Goal: Check status: Check status

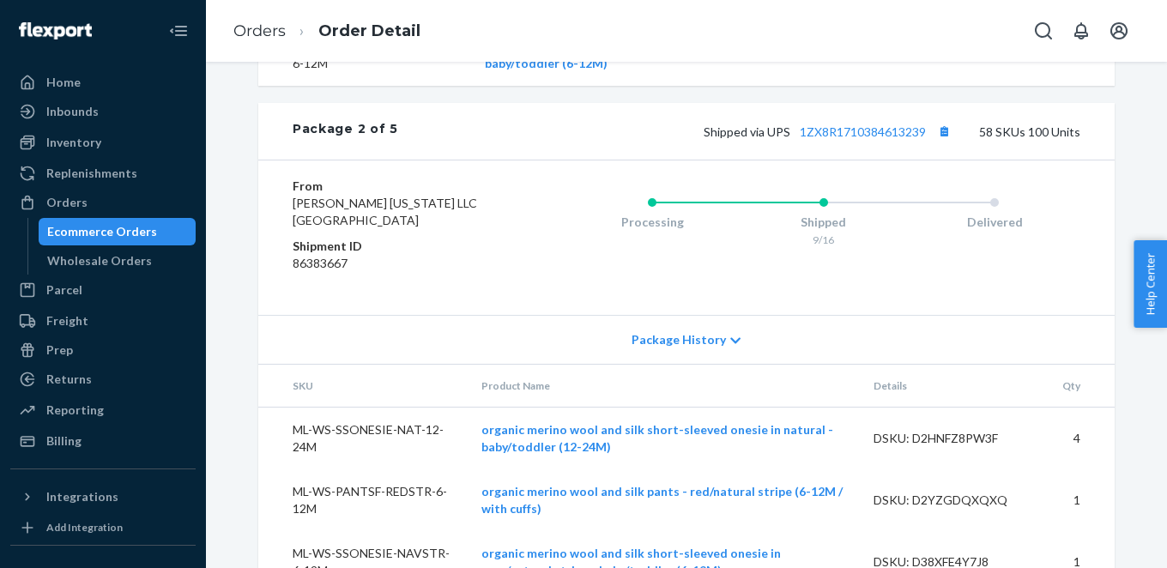
scroll to position [7947, 0]
click at [950, 128] on button "Copy tracking number" at bounding box center [944, 130] width 22 height 22
click at [869, 134] on link "1ZX8R1710384613239" at bounding box center [863, 131] width 126 height 15
drag, startPoint x: 348, startPoint y: 261, endPoint x: 287, endPoint y: 262, distance: 61.8
click at [287, 262] on div "From [PERSON_NAME] [US_STATE] LLC [GEOGRAPHIC_DATA] Shipment ID 86383667 Proces…" at bounding box center [686, 236] width 857 height 155
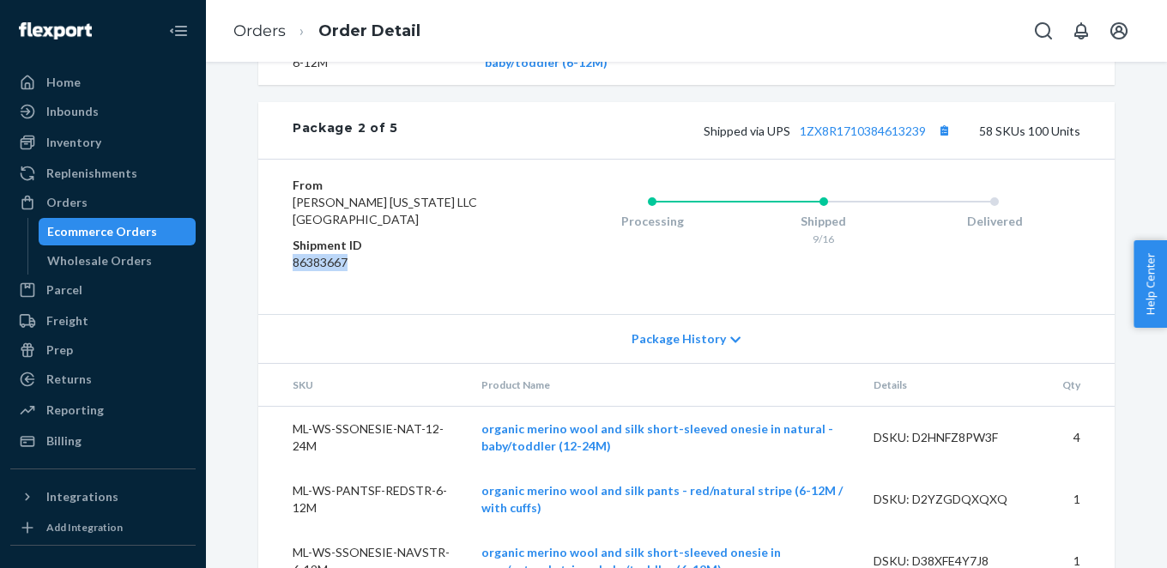
copy dd "86383667"
drag, startPoint x: 988, startPoint y: 132, endPoint x: 1019, endPoint y: 133, distance: 30.9
click at [1019, 133] on div "Shipped via UPS 1ZX8R1710384613239 58 SKUs 100 Units" at bounding box center [739, 130] width 682 height 22
drag, startPoint x: 1031, startPoint y: 134, endPoint x: 985, endPoint y: 135, distance: 45.5
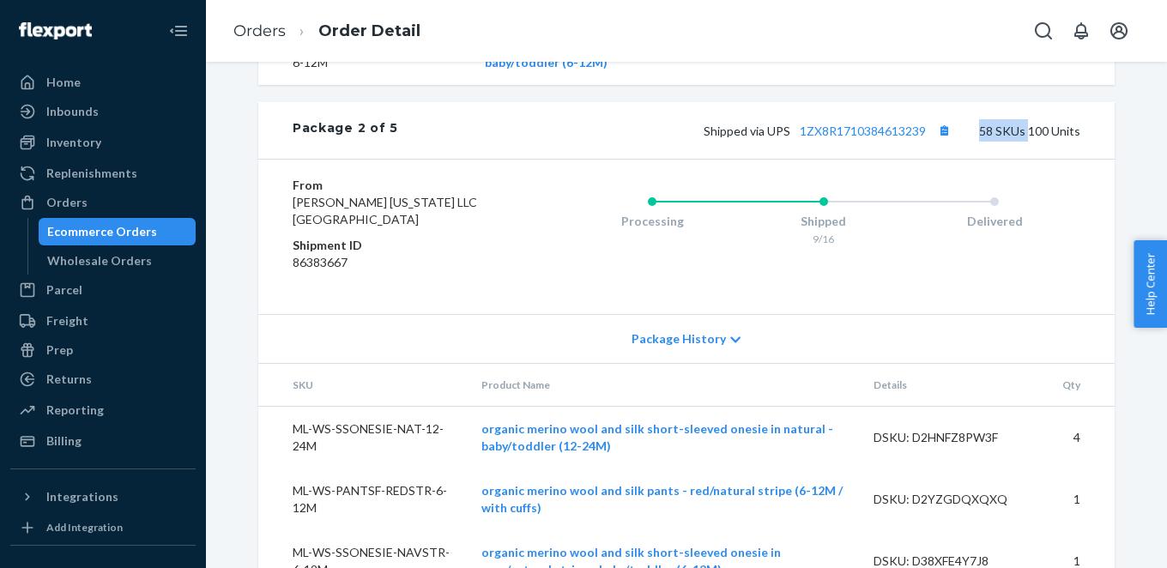
click at [985, 135] on div "Shipped via UPS 1ZX8R1710384613239 58 SKUs 100 Units" at bounding box center [739, 130] width 682 height 22
copy div "58 SKUs"
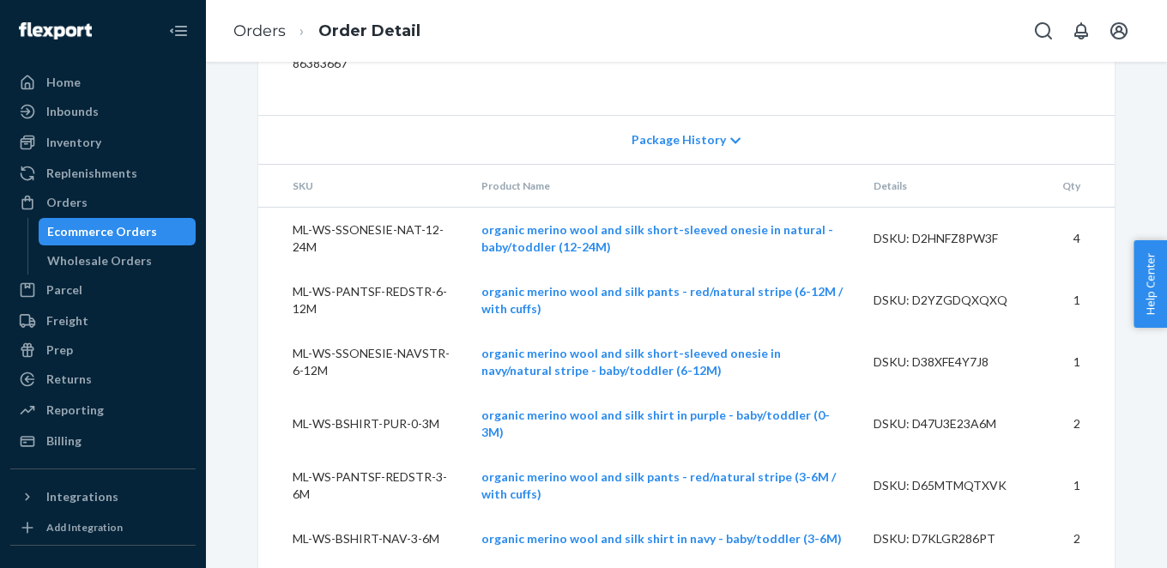
scroll to position [8107, 0]
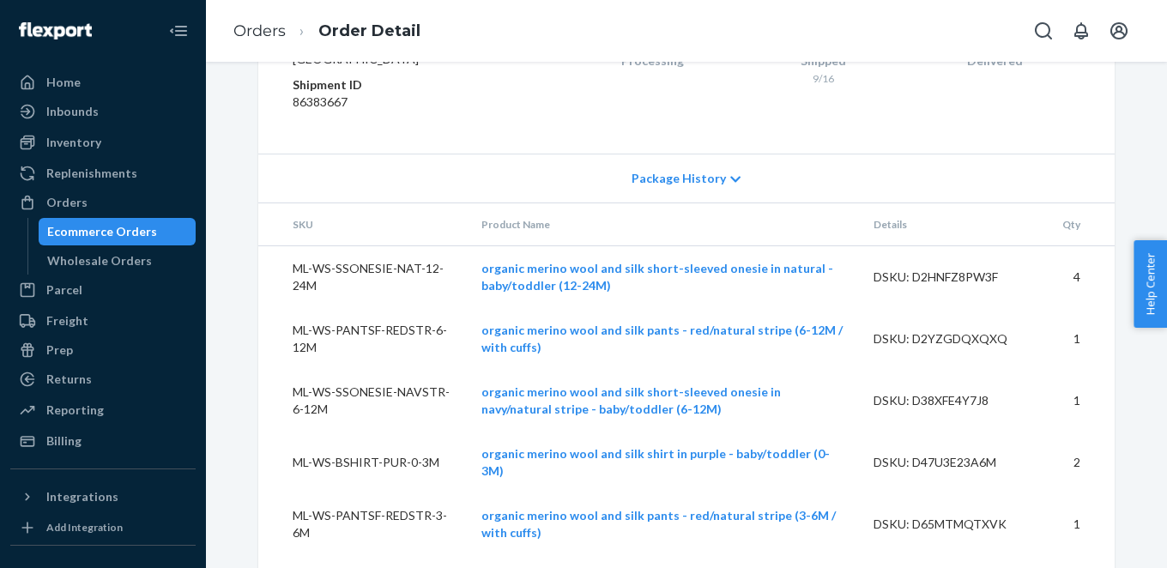
click at [732, 180] on icon at bounding box center [736, 180] width 10 height 6
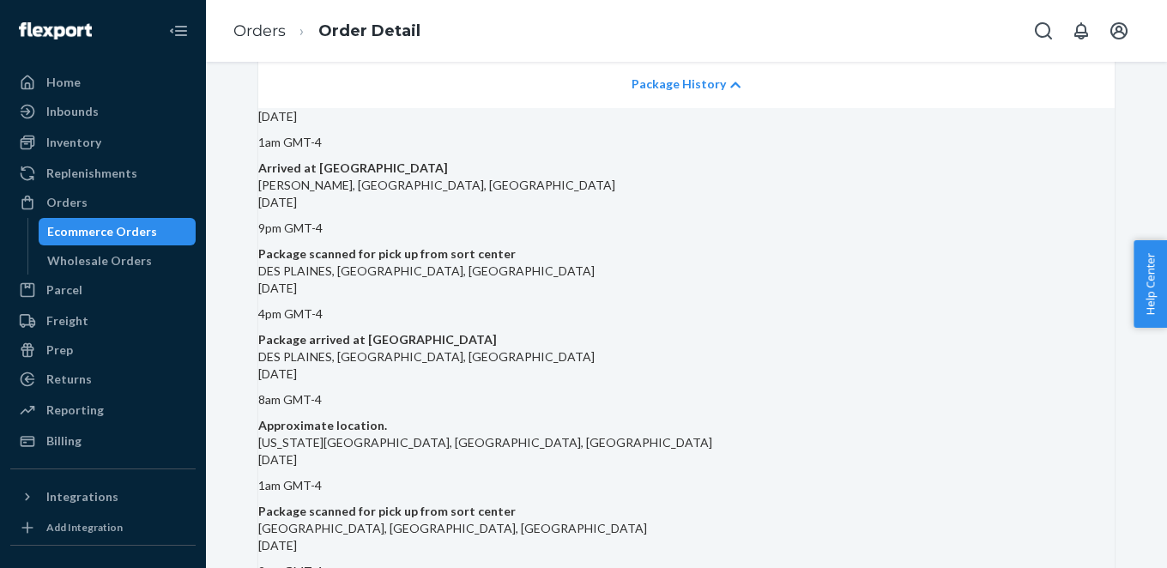
scroll to position [8190, 0]
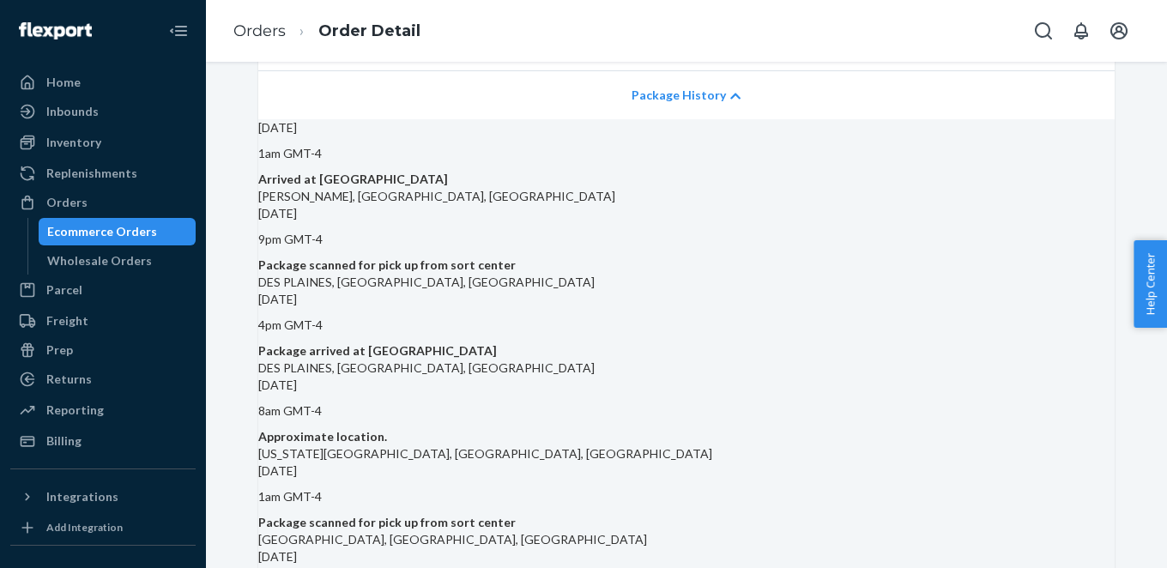
click at [733, 99] on icon at bounding box center [735, 96] width 10 height 12
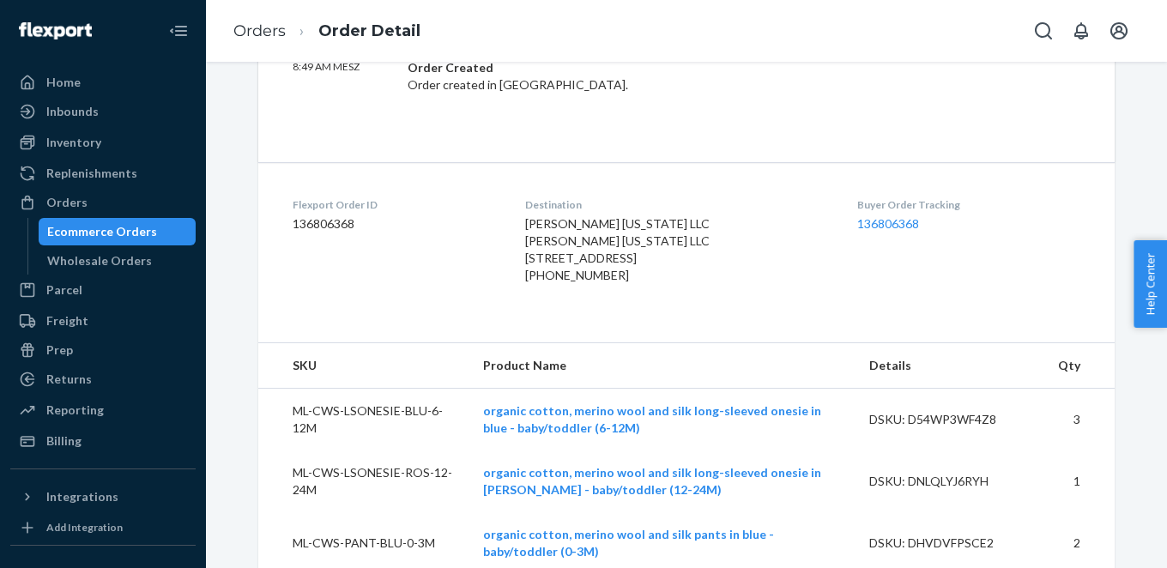
scroll to position [788, 0]
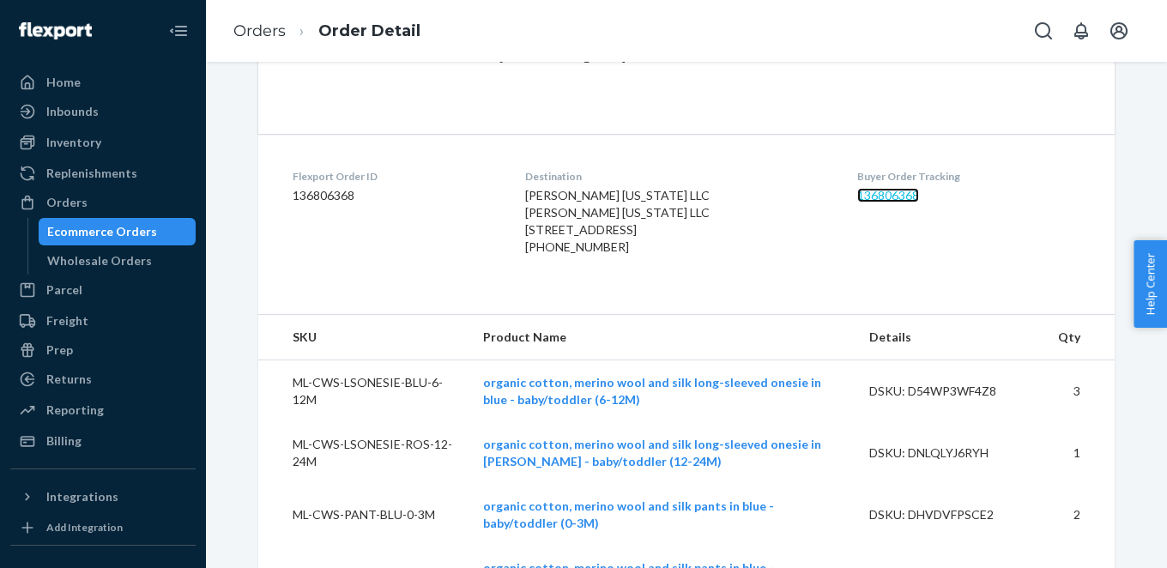
click at [890, 197] on link "136806368" at bounding box center [888, 195] width 62 height 15
click at [893, 195] on link "136806368" at bounding box center [888, 195] width 62 height 15
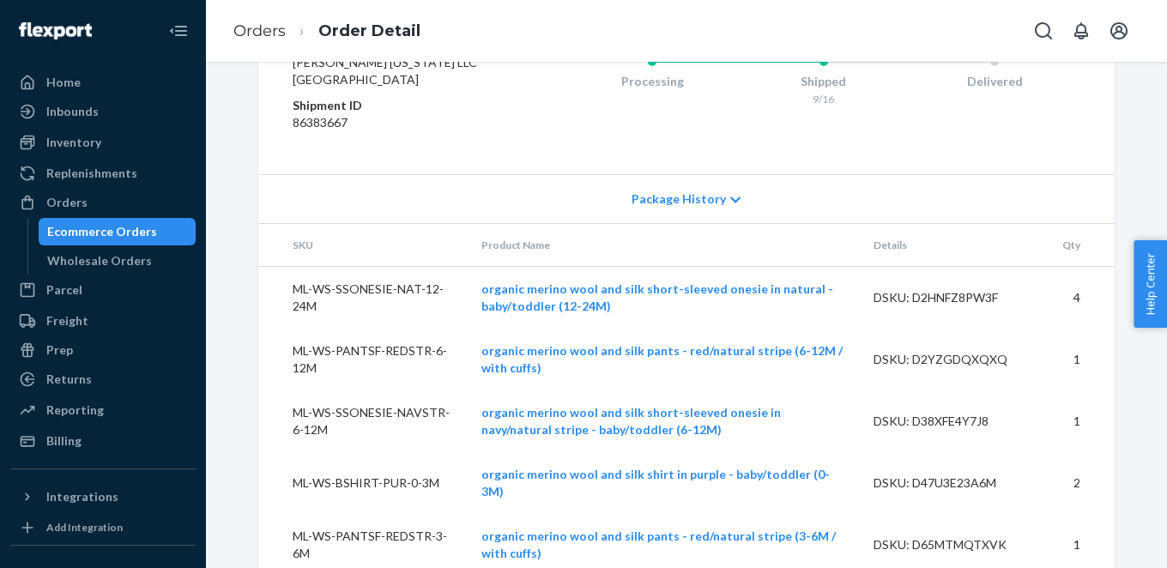
scroll to position [8093, 0]
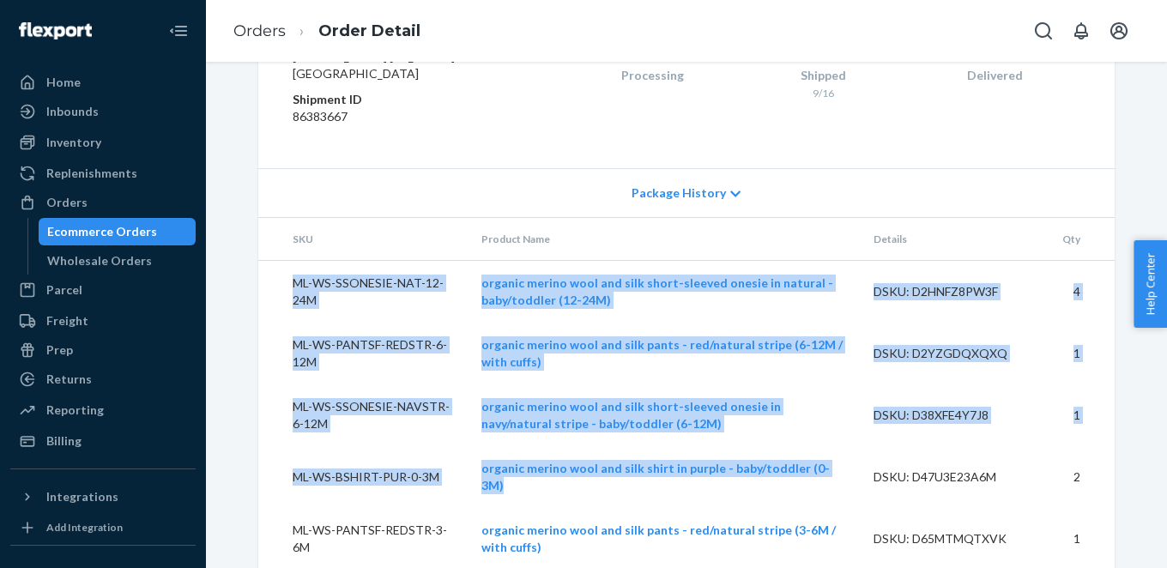
drag, startPoint x: 290, startPoint y: 279, endPoint x: 720, endPoint y: 503, distance: 484.8
click at [360, 251] on th "SKU" at bounding box center [362, 239] width 209 height 43
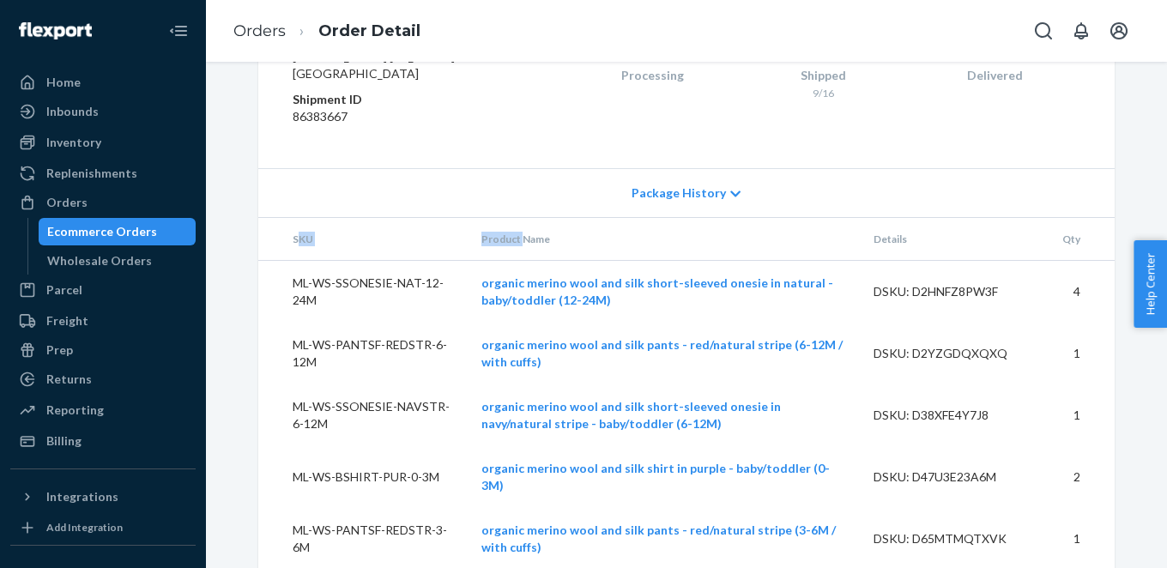
drag, startPoint x: 296, startPoint y: 240, endPoint x: 492, endPoint y: 239, distance: 195.7
click at [492, 239] on tr "SKU Product Name Details Qty" at bounding box center [686, 239] width 857 height 43
click at [382, 241] on th "SKU" at bounding box center [362, 239] width 209 height 43
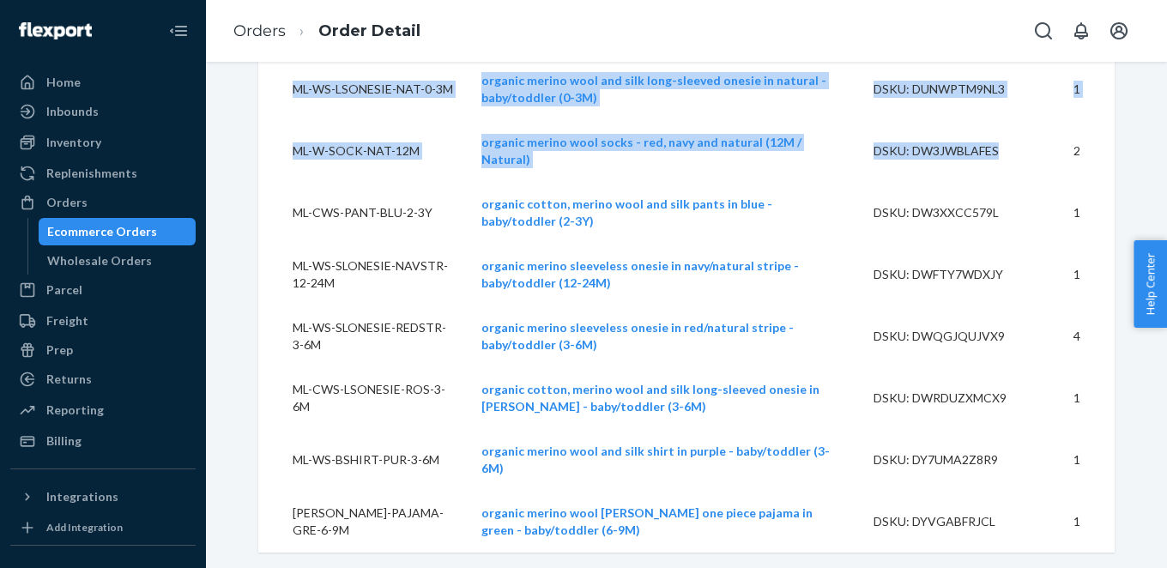
scroll to position [11279, 0]
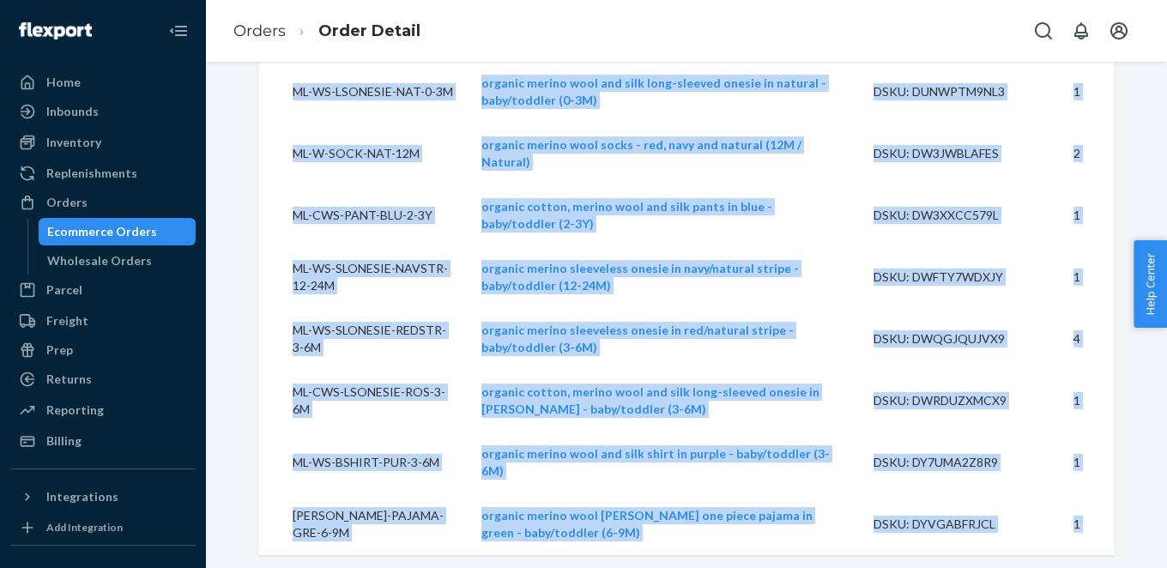
drag, startPoint x: 293, startPoint y: 239, endPoint x: 1084, endPoint y: 548, distance: 849.2
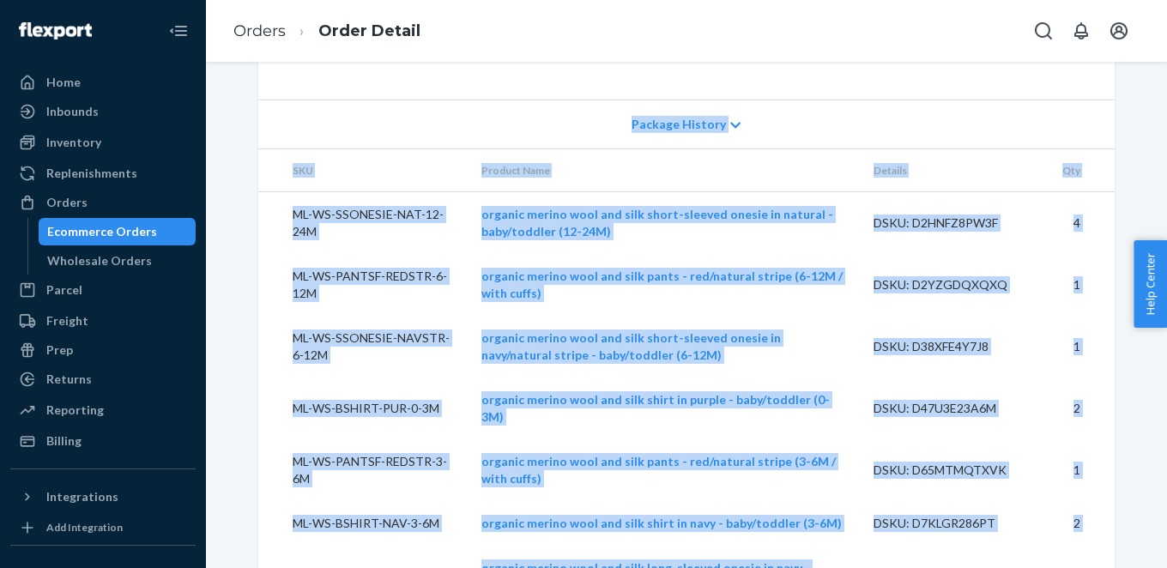
scroll to position [8151, 0]
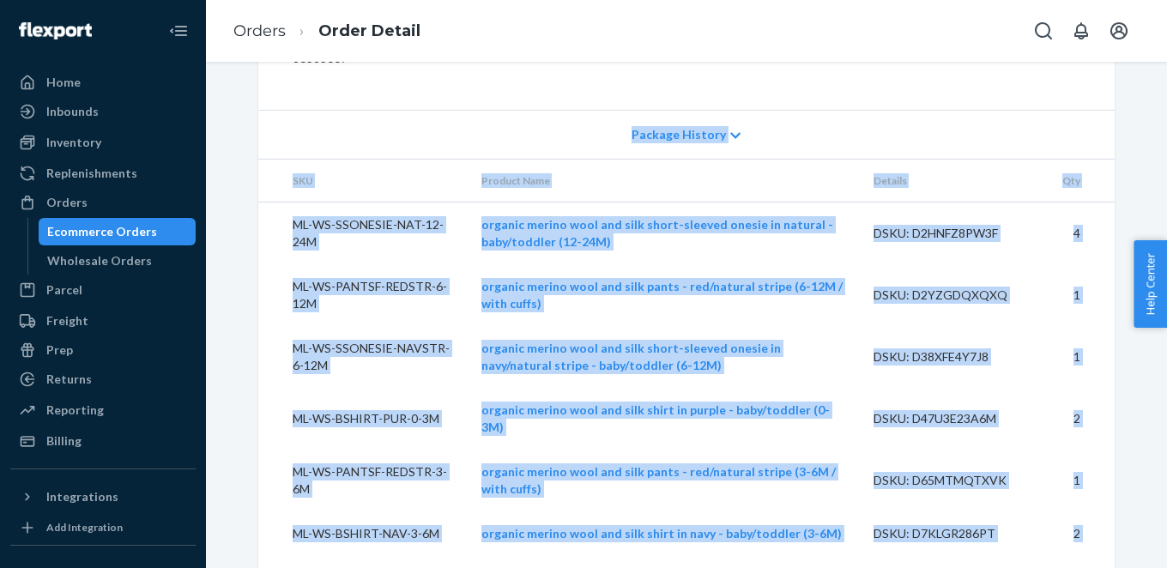
click at [591, 189] on th "Product Name" at bounding box center [664, 181] width 393 height 43
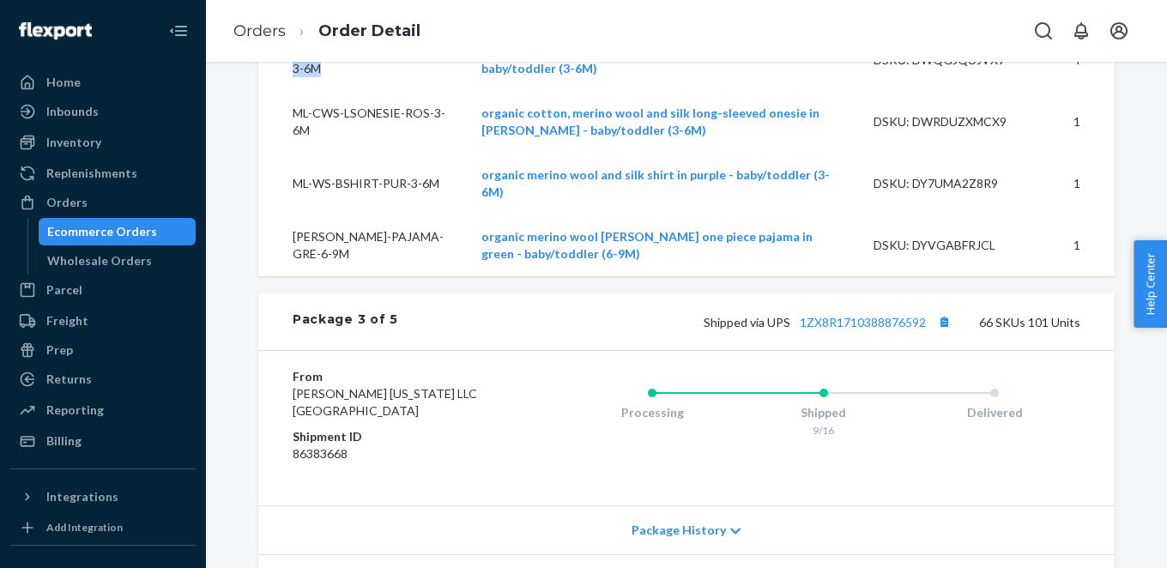
scroll to position [11467, 0]
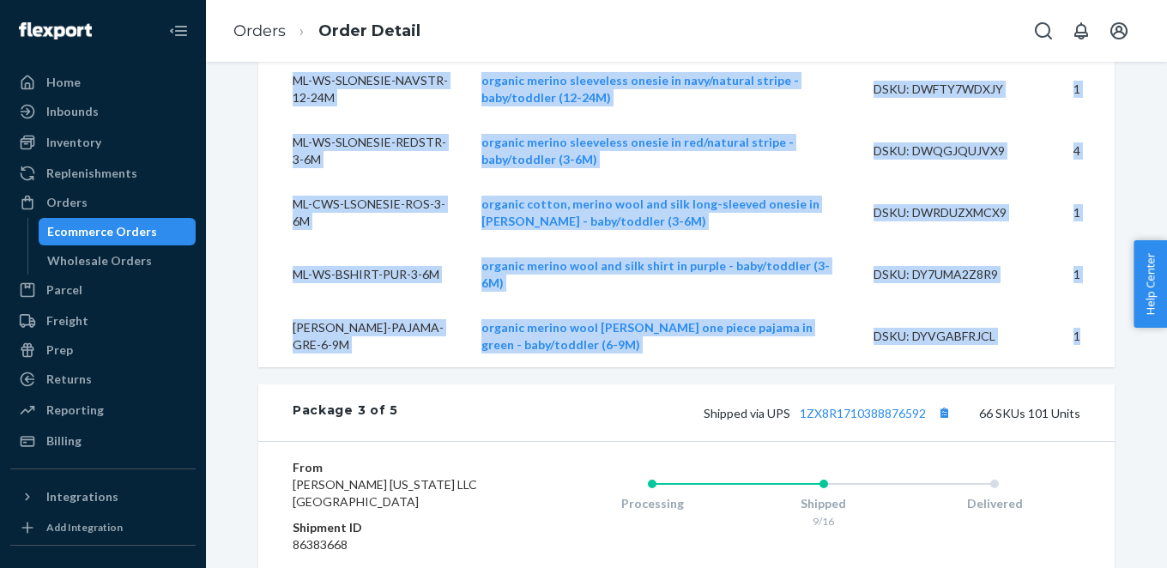
drag, startPoint x: 290, startPoint y: 179, endPoint x: 1087, endPoint y: 333, distance: 811.3
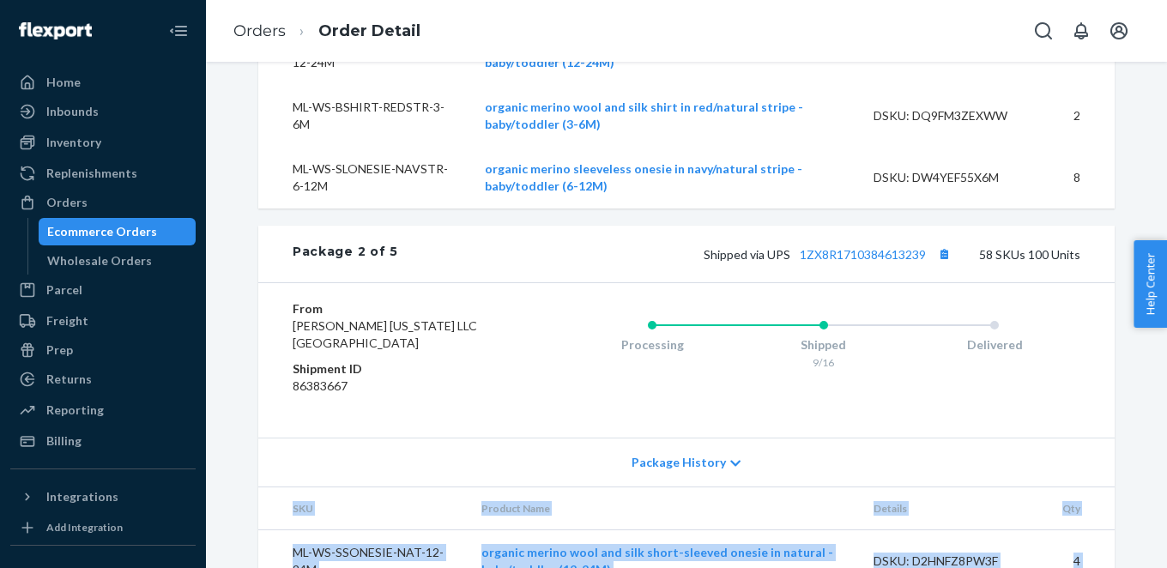
scroll to position [7826, 0]
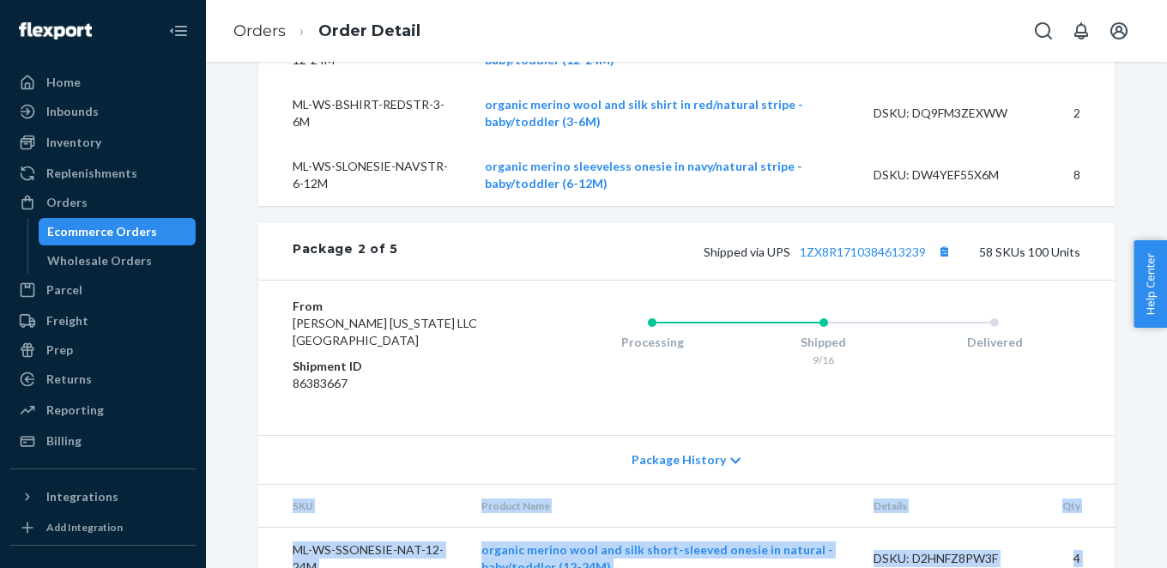
click at [520, 320] on div "Processing Shipped 9/16 Delivered" at bounding box center [789, 358] width 583 height 120
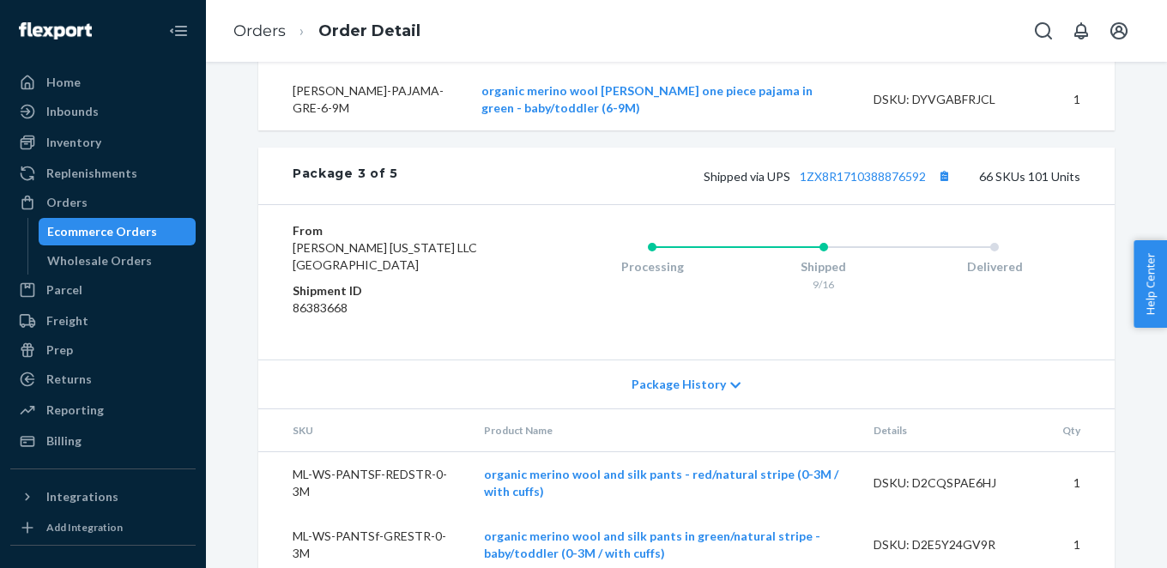
scroll to position [11708, 0]
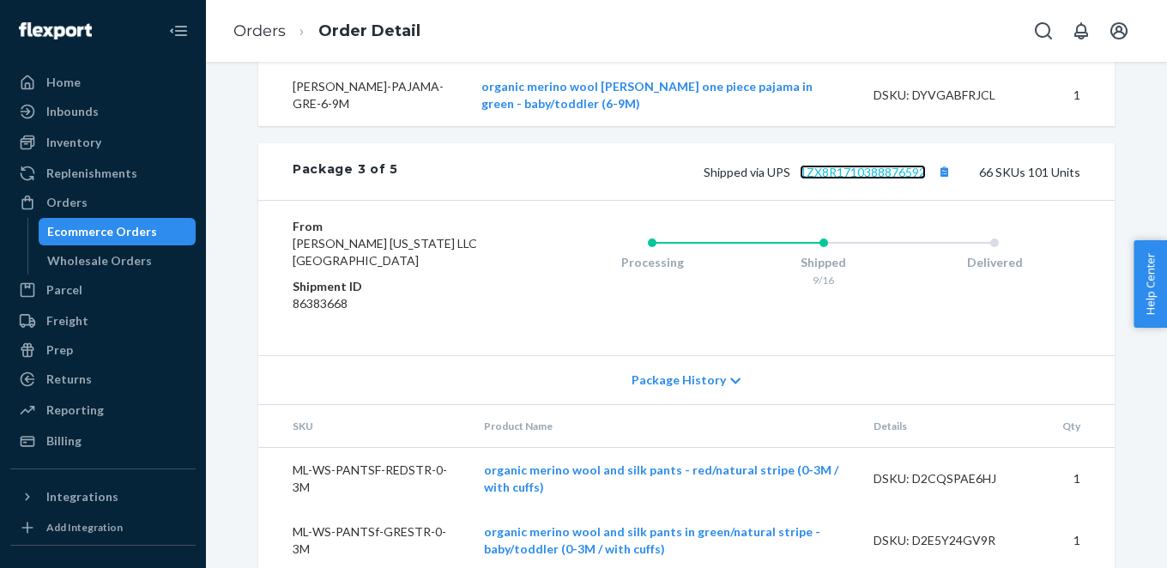
click at [891, 165] on link "1ZX8R1710388876592" at bounding box center [863, 172] width 126 height 15
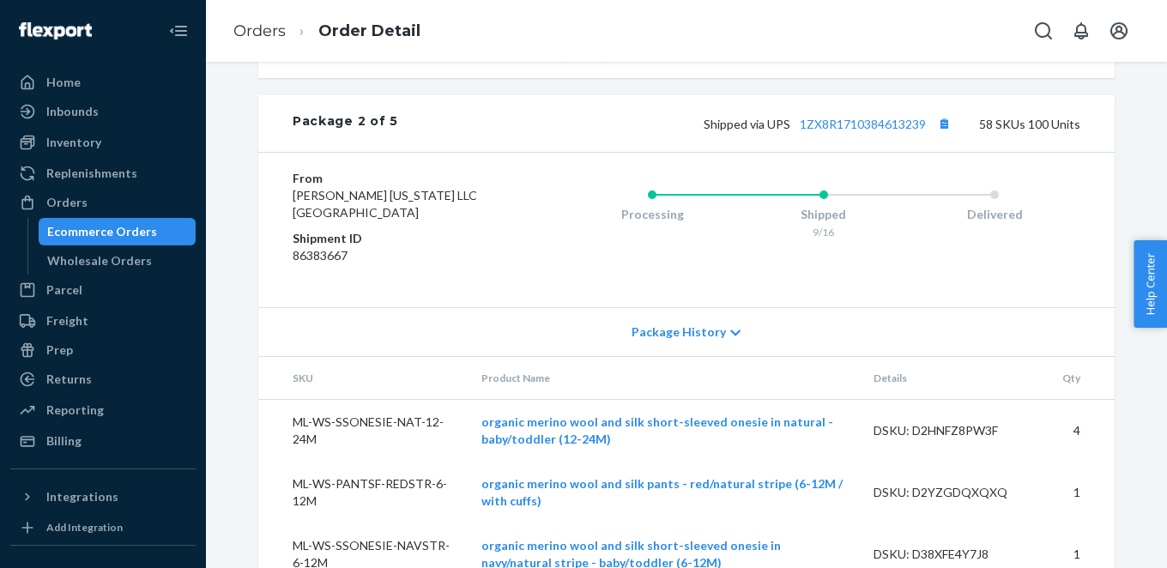
scroll to position [7950, 0]
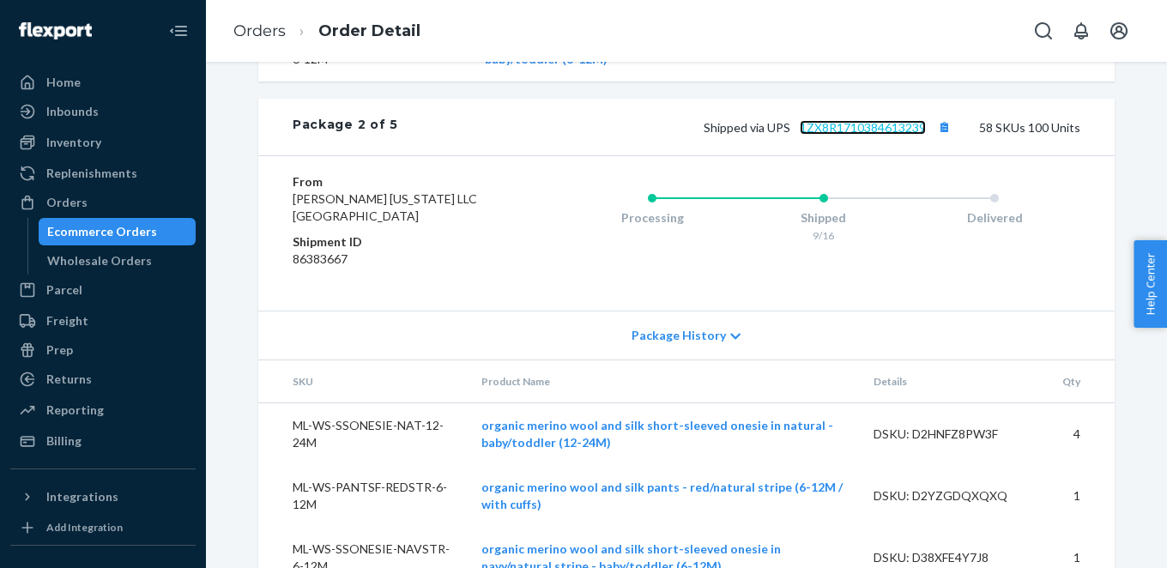
click at [839, 132] on link "1ZX8R1710384613239" at bounding box center [863, 127] width 126 height 15
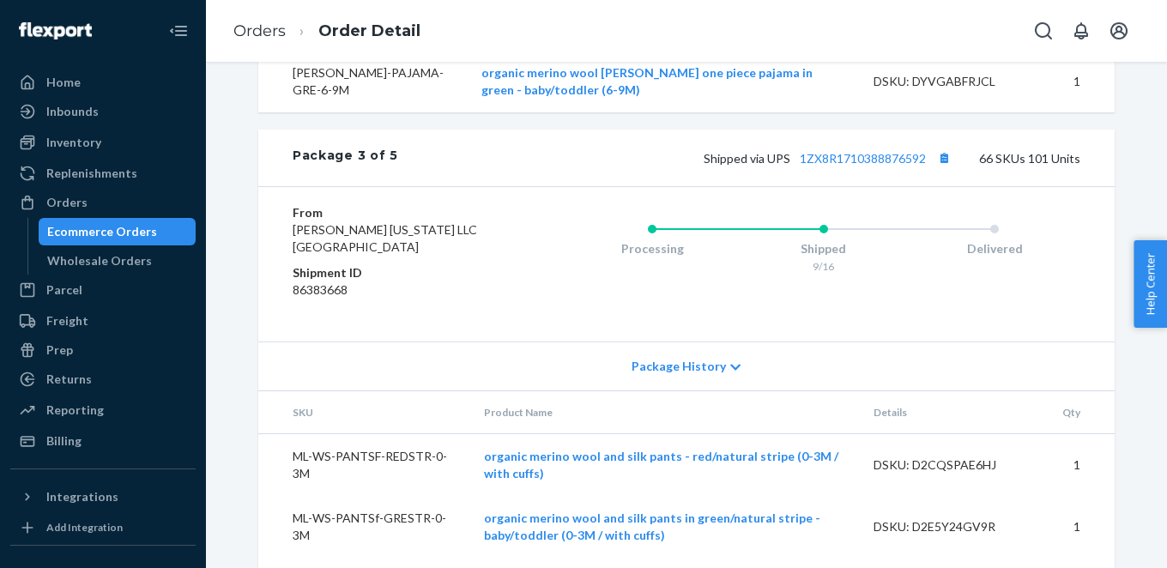
scroll to position [11726, 0]
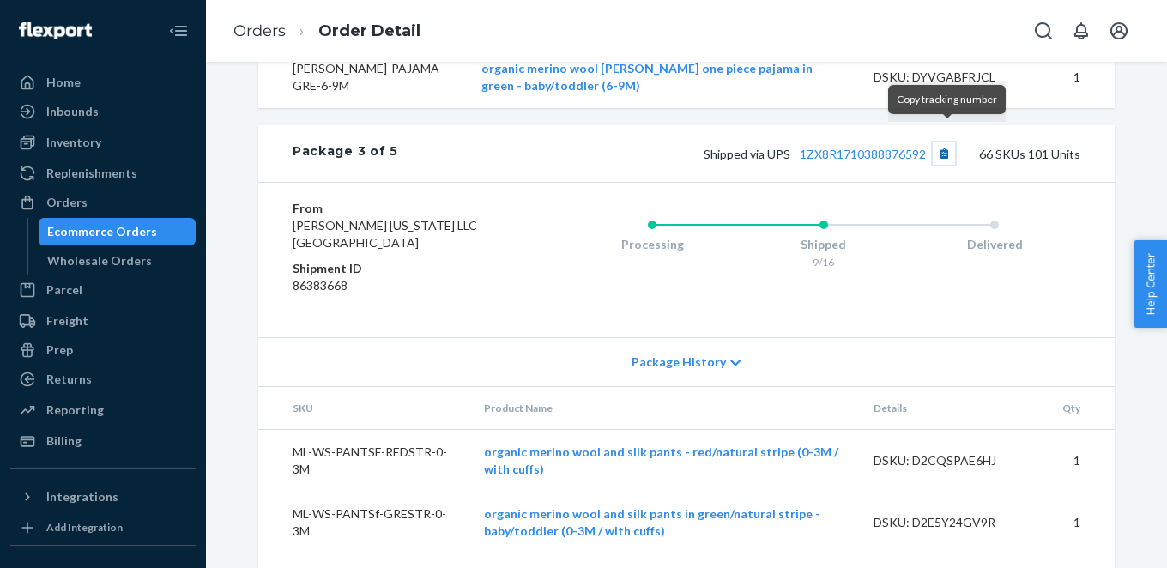
click at [944, 142] on button "Copy tracking number" at bounding box center [944, 153] width 22 height 22
drag, startPoint x: 358, startPoint y: 269, endPoint x: 292, endPoint y: 269, distance: 66.1
click at [293, 277] on dd "86383668" at bounding box center [395, 285] width 205 height 17
copy dd "86383668"
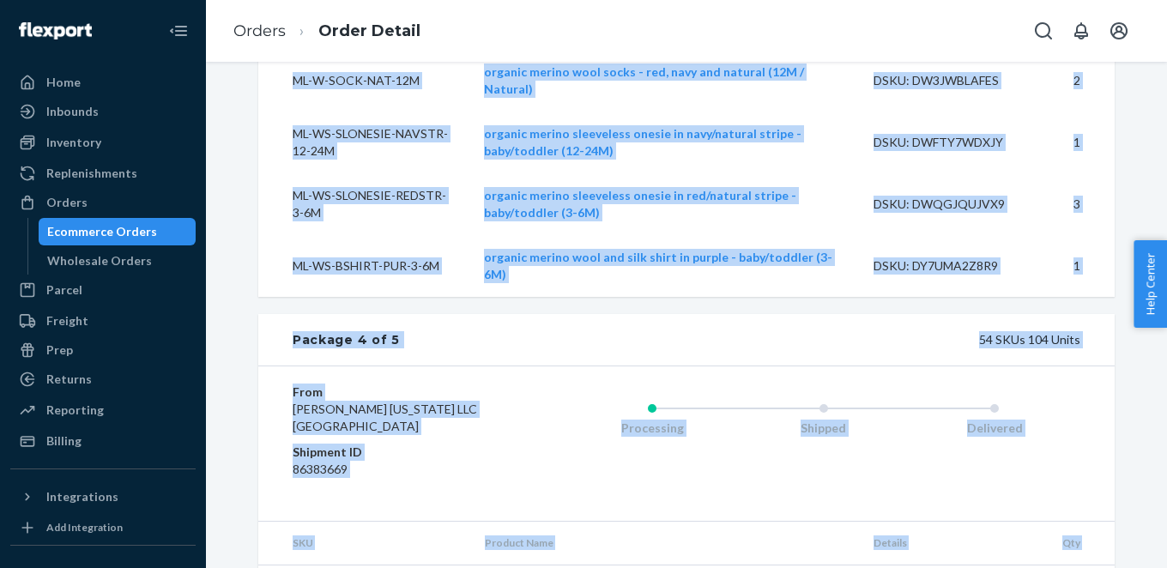
scroll to position [15849, 0]
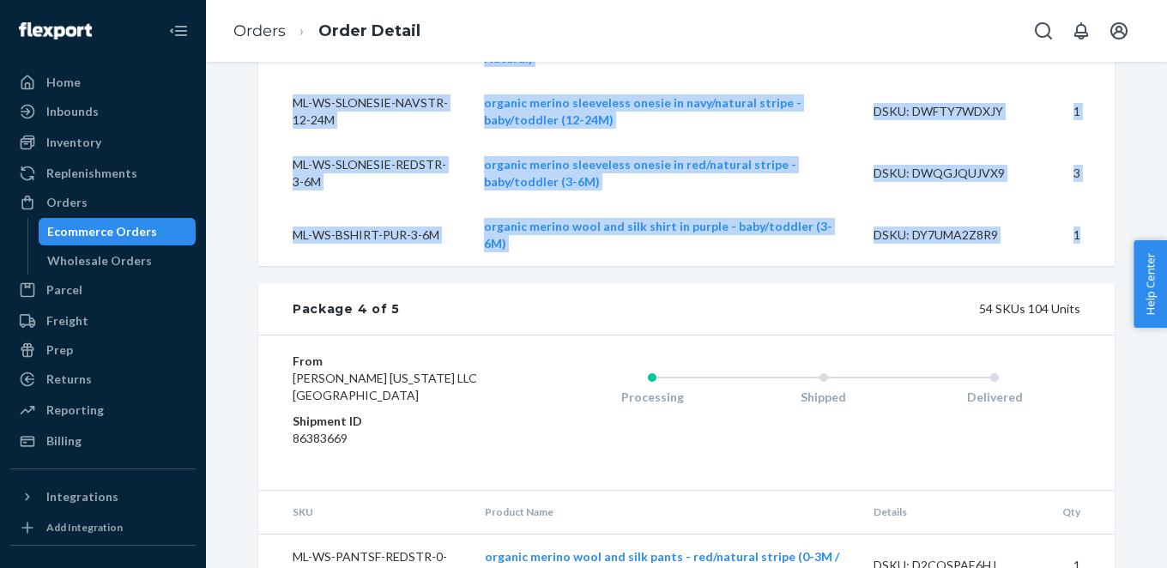
drag, startPoint x: 294, startPoint y: 187, endPoint x: 1083, endPoint y: 208, distance: 789.0
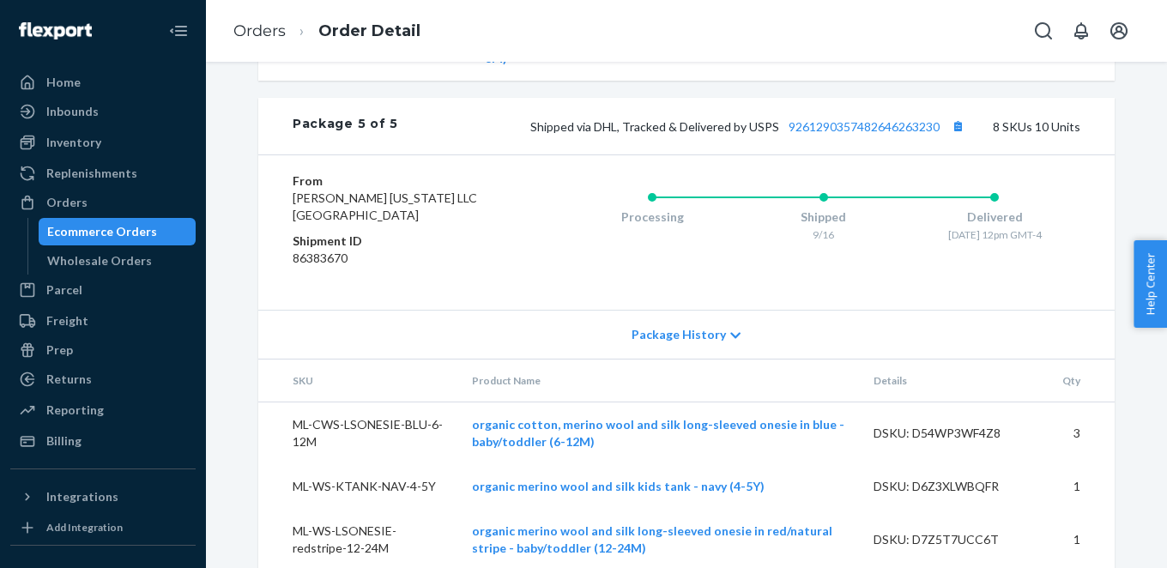
scroll to position [19536, 0]
click at [854, 119] on link "9261290357482646263230" at bounding box center [864, 126] width 151 height 15
click at [960, 115] on button "Copy tracking number" at bounding box center [958, 126] width 22 height 22
drag, startPoint x: 352, startPoint y: 225, endPoint x: 294, endPoint y: 227, distance: 57.5
click at [294, 250] on dd "86383670" at bounding box center [395, 258] width 205 height 17
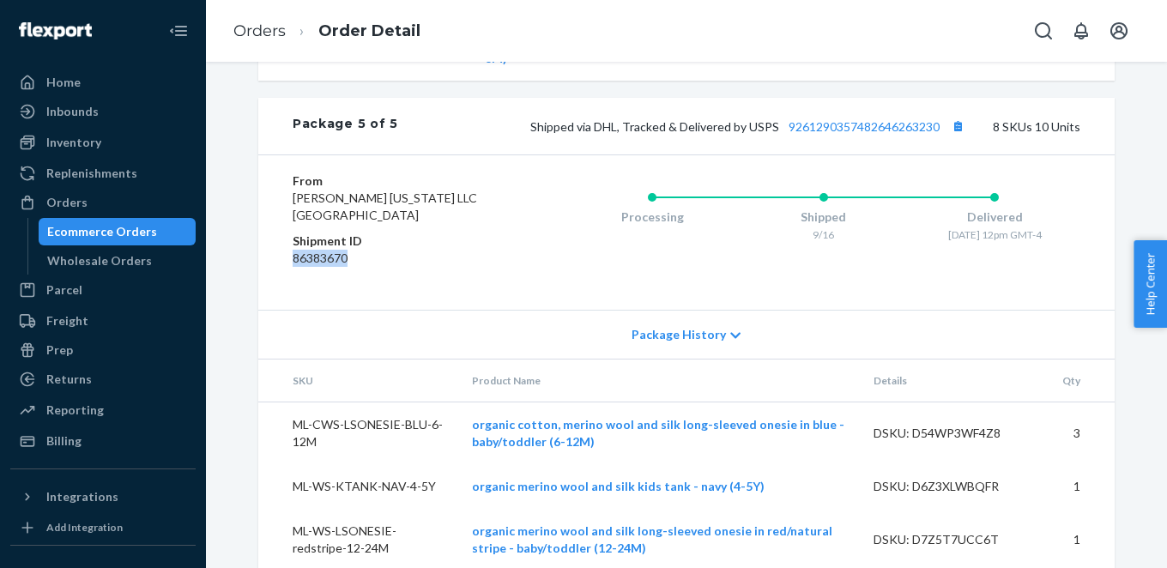
copy dd "86383670"
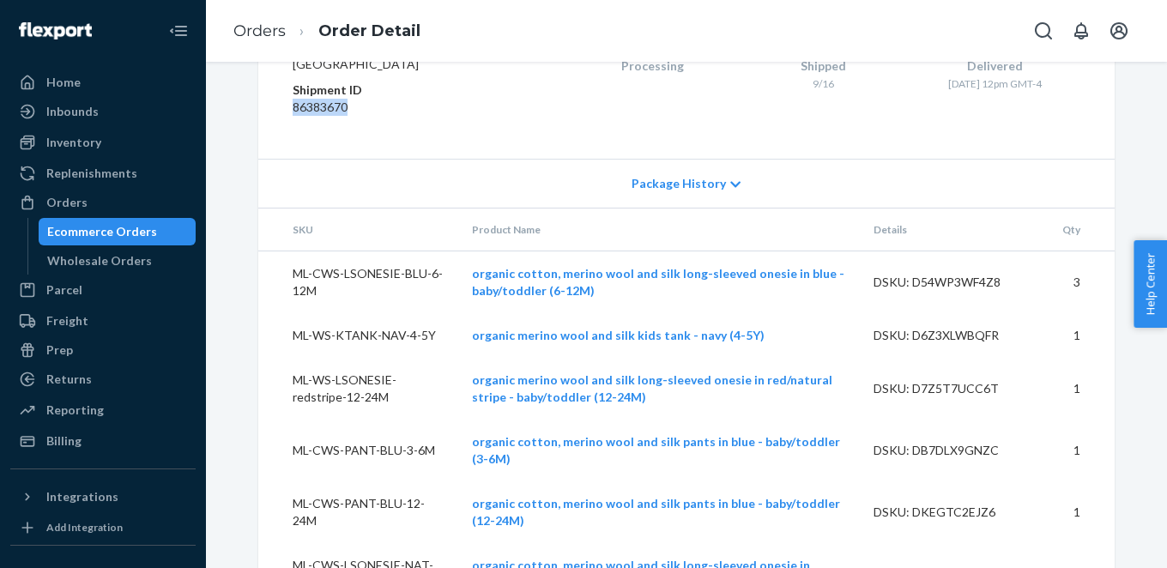
scroll to position [19687, 0]
drag, startPoint x: 295, startPoint y: 195, endPoint x: 661, endPoint y: 222, distance: 366.6
click at [661, 222] on table "SKU Product Name Details Qty ML-CWS-LSONESIE-BLU-6-12M organic cotton, merino w…" at bounding box center [686, 469] width 857 height 520
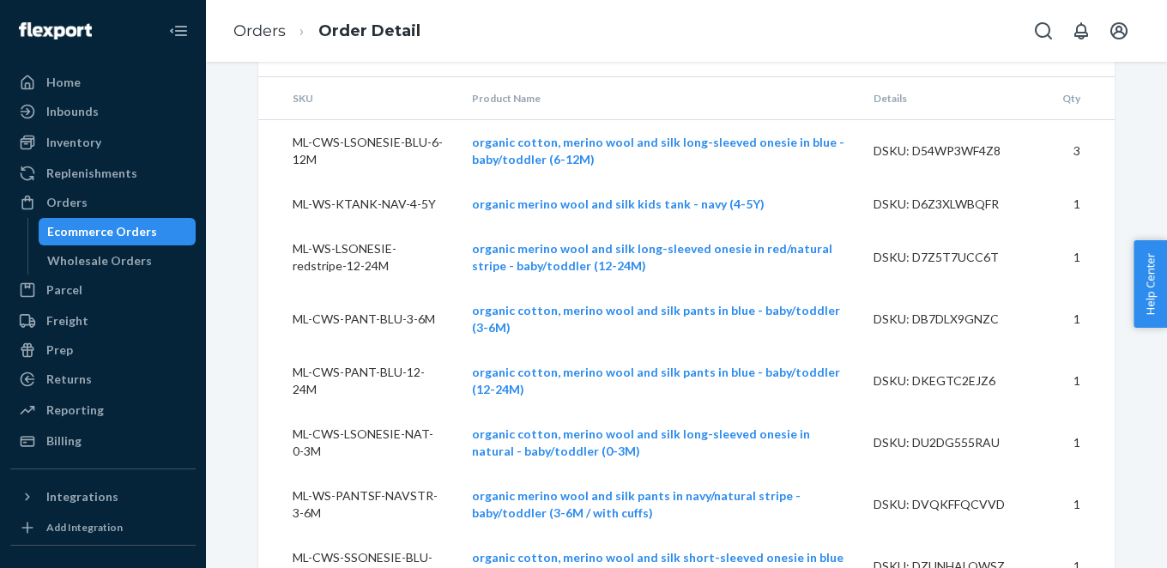
scroll to position [19834, 0]
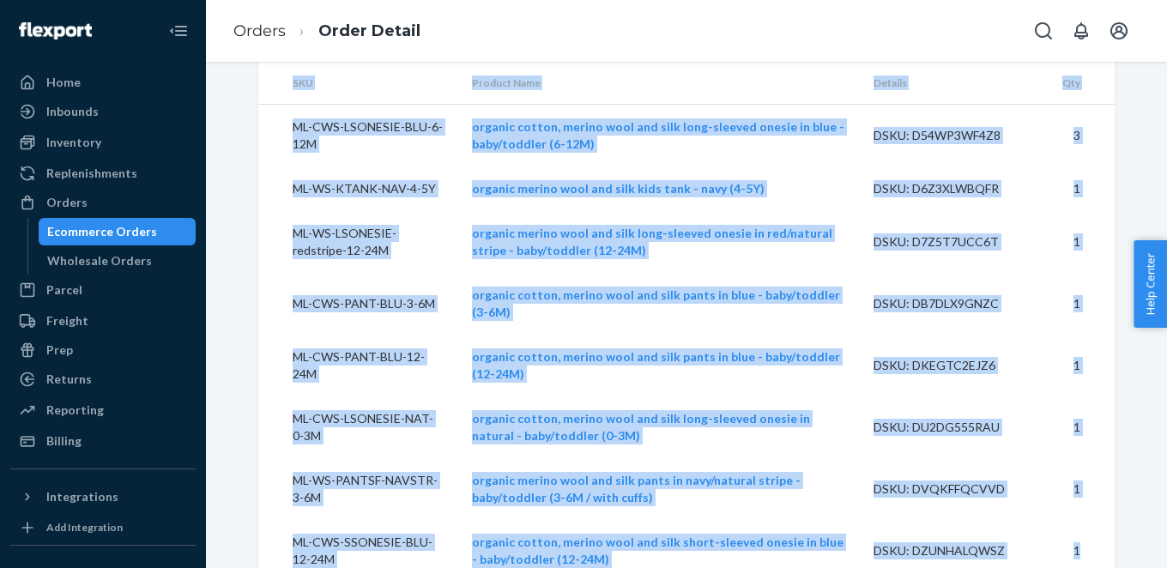
drag, startPoint x: 293, startPoint y: 196, endPoint x: 1086, endPoint y: 518, distance: 856.2
click at [1086, 518] on table "SKU Product Name Details Qty ML-CWS-LSONESIE-BLU-6-12M organic cotton, merino w…" at bounding box center [686, 322] width 857 height 520
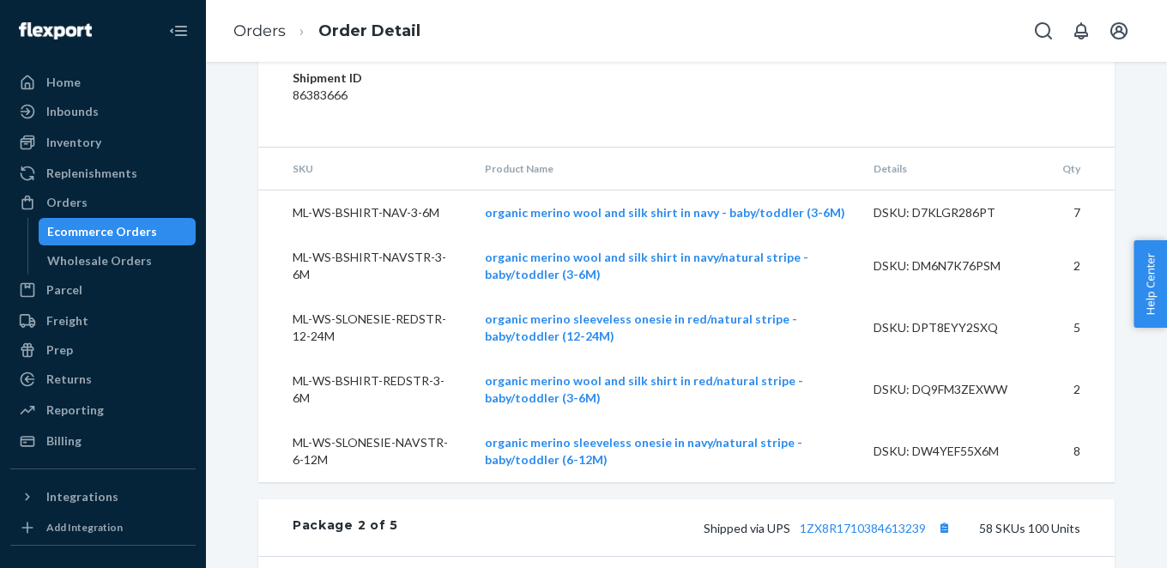
scroll to position [7572, 0]
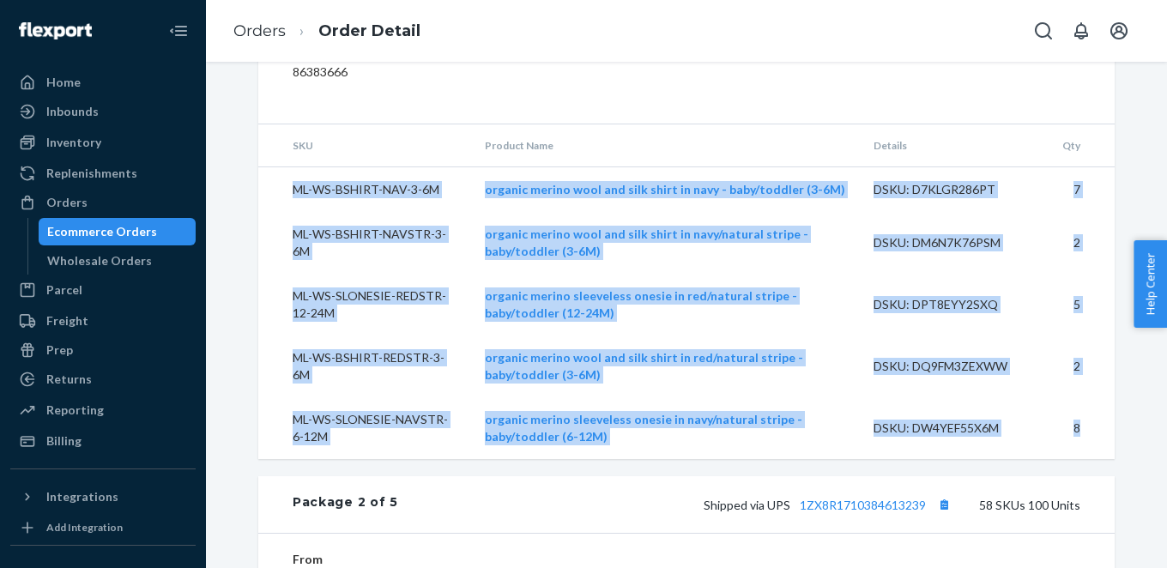
drag, startPoint x: 292, startPoint y: 191, endPoint x: 1084, endPoint y: 422, distance: 825.4
click at [1084, 422] on tbody "ML-WS-BSHIRT-NAV-3-6M organic merino wool and silk shirt in navy - baby/toddler…" at bounding box center [686, 313] width 857 height 293
copy tbody "ML-WS-BSHIRT-NAV-3-6M organic merino wool and silk shirt in navy - baby/toddler…"
click at [793, 57] on div "Orders Order Detail" at bounding box center [686, 31] width 961 height 62
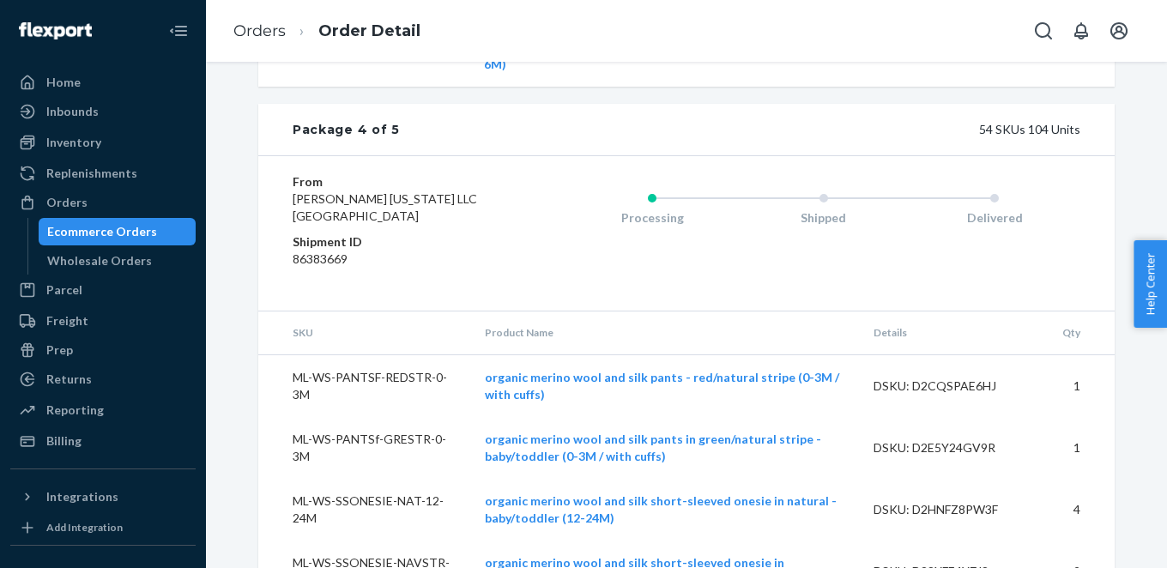
scroll to position [16016, 0]
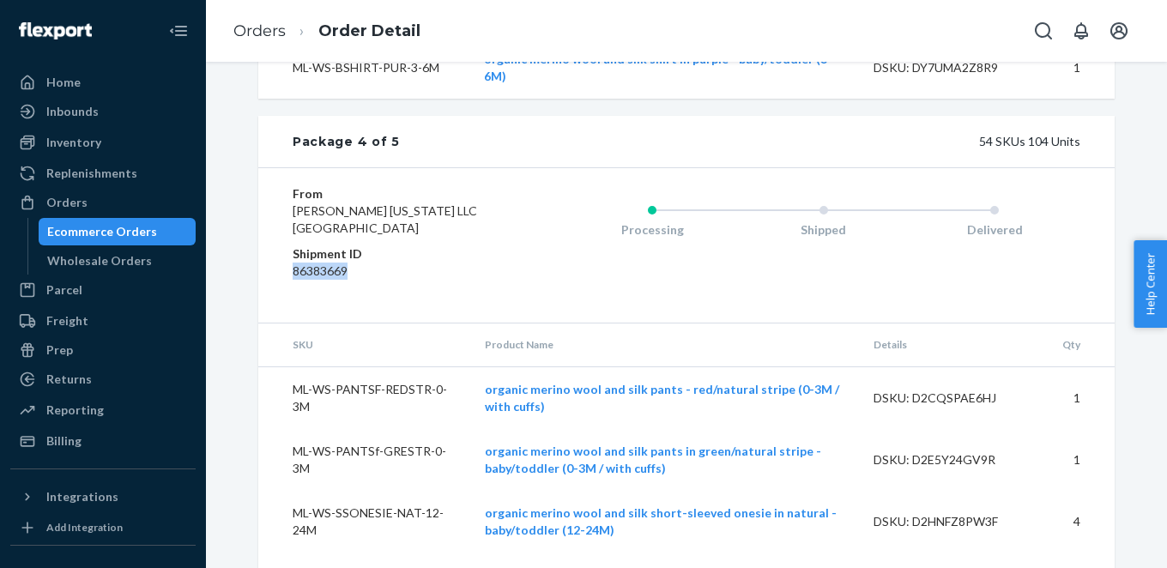
drag, startPoint x: 346, startPoint y: 241, endPoint x: 290, endPoint y: 239, distance: 55.8
click at [290, 239] on div "From [PERSON_NAME] [US_STATE] LLC [GEOGRAPHIC_DATA] Shipment ID 86383669 Proces…" at bounding box center [686, 244] width 857 height 155
copy dd "86383669"
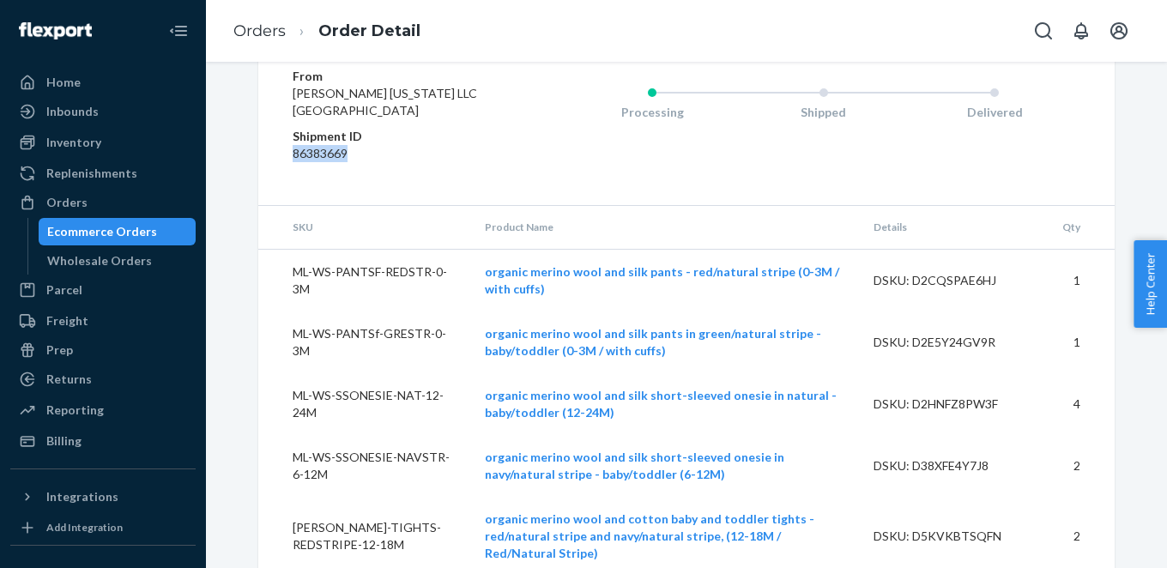
scroll to position [16137, 0]
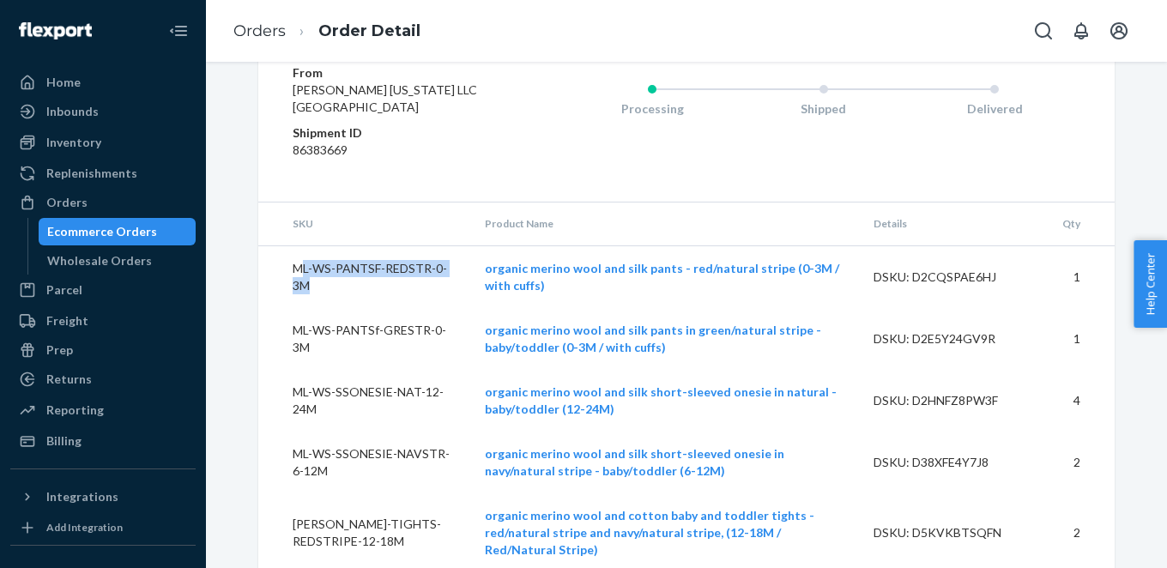
drag, startPoint x: 299, startPoint y: 234, endPoint x: 372, endPoint y: 250, distance: 74.6
click at [372, 250] on td "ML-WS-PANTSF-REDSTR-0-3M" at bounding box center [364, 276] width 213 height 63
click at [306, 203] on th "SKU" at bounding box center [364, 224] width 213 height 43
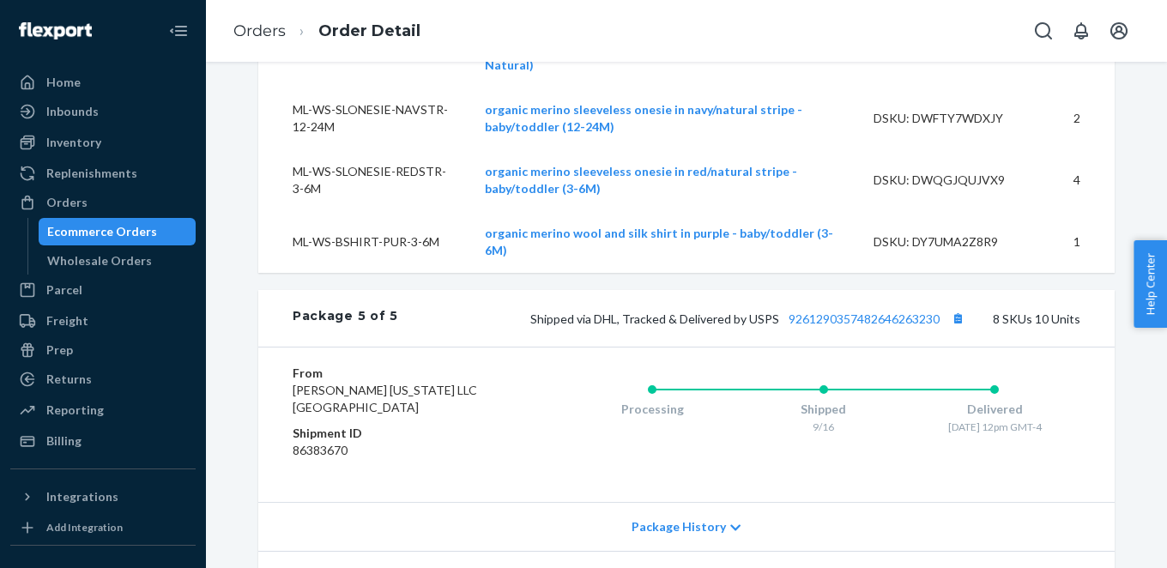
scroll to position [19143, 0]
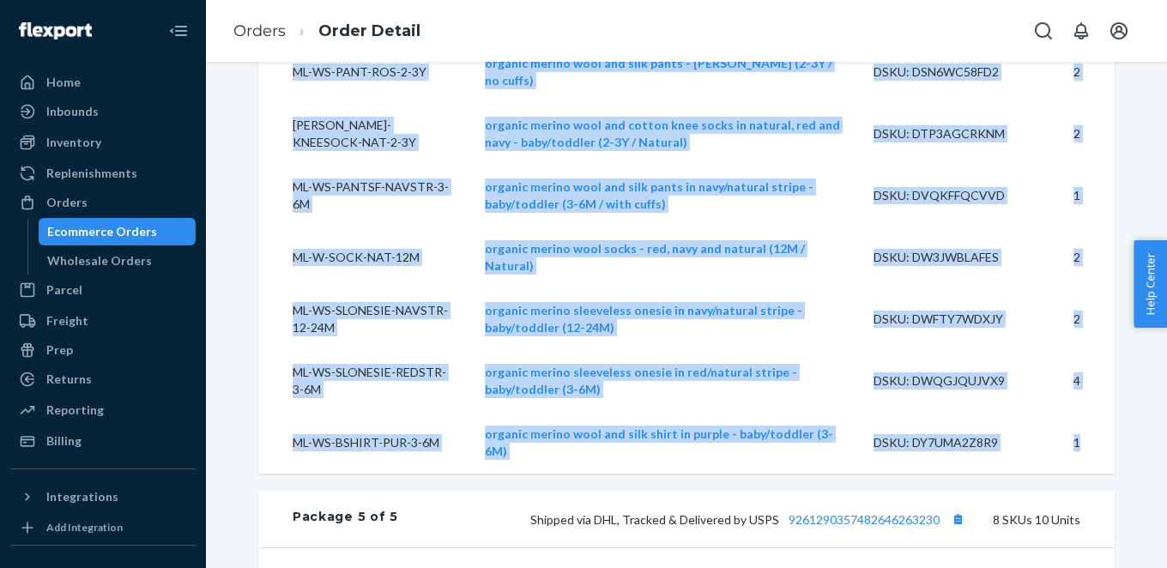
drag, startPoint x: 294, startPoint y: 191, endPoint x: 1079, endPoint y: 411, distance: 814.9
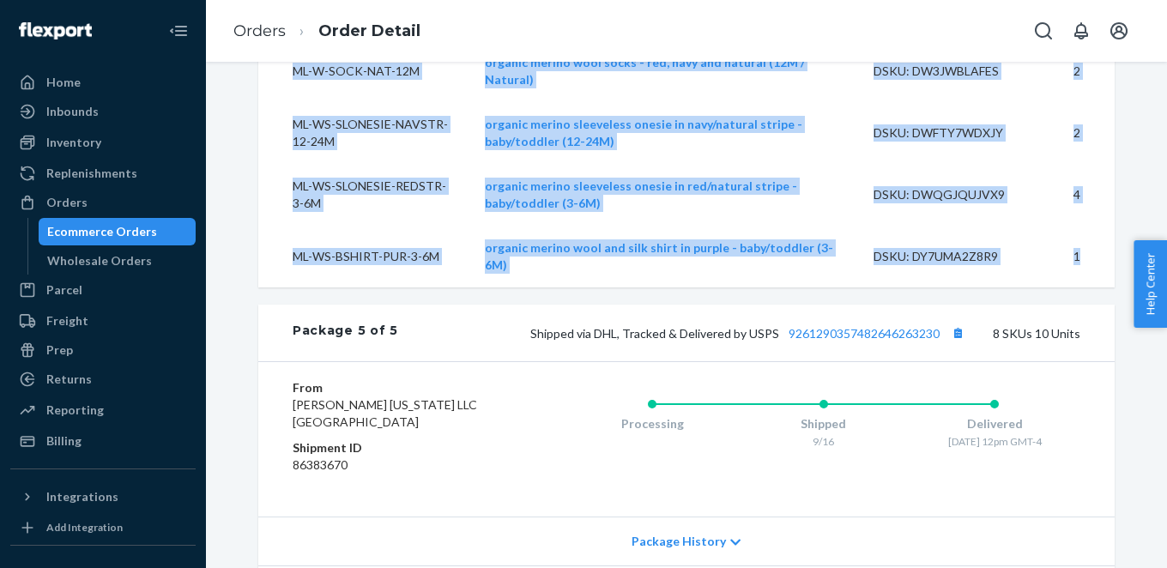
scroll to position [19398, 0]
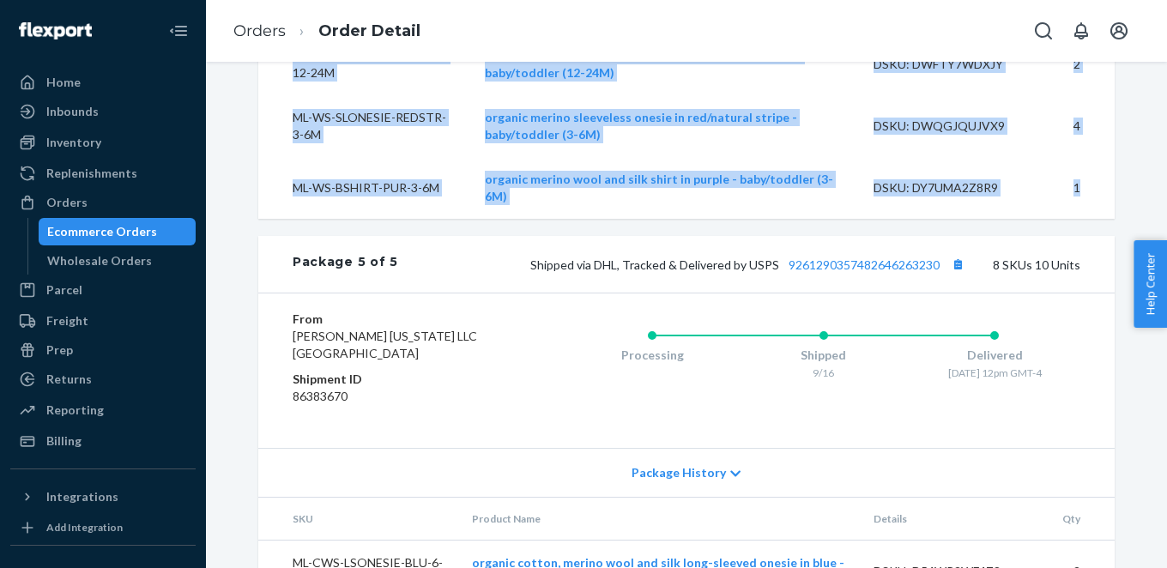
click at [94, 227] on div "Ecommerce Orders" at bounding box center [102, 231] width 110 height 17
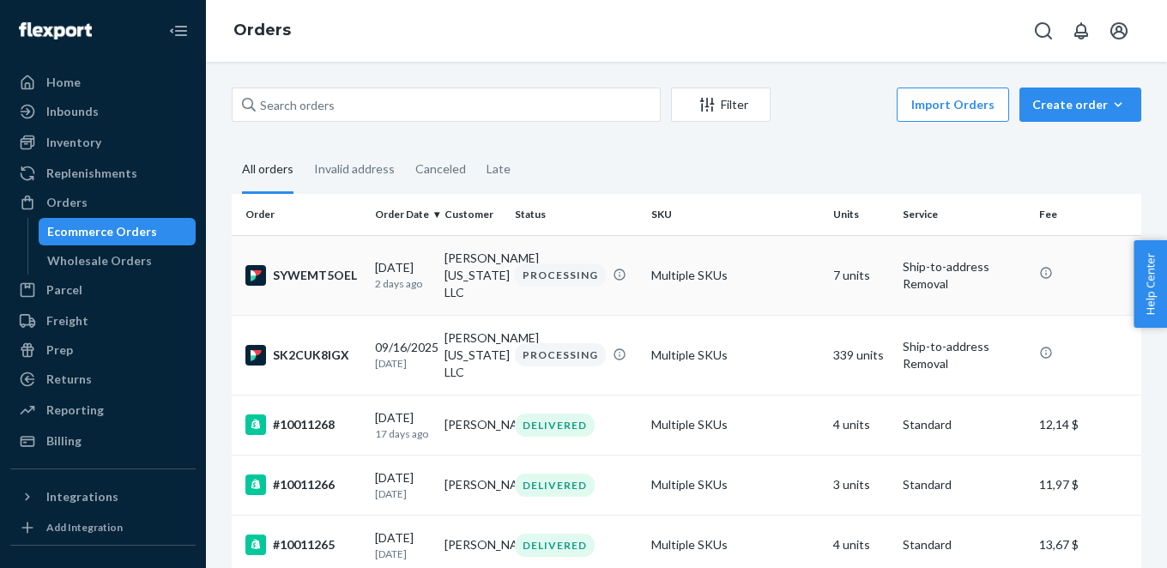
click at [319, 265] on div "SYWEMT5OEL" at bounding box center [303, 275] width 116 height 21
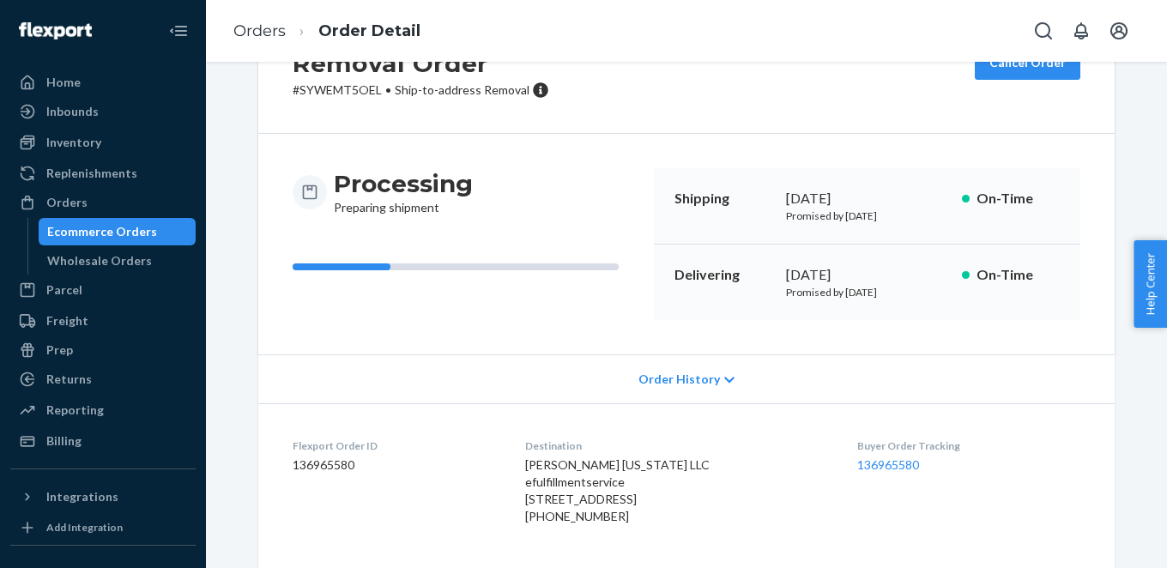
scroll to position [133, 0]
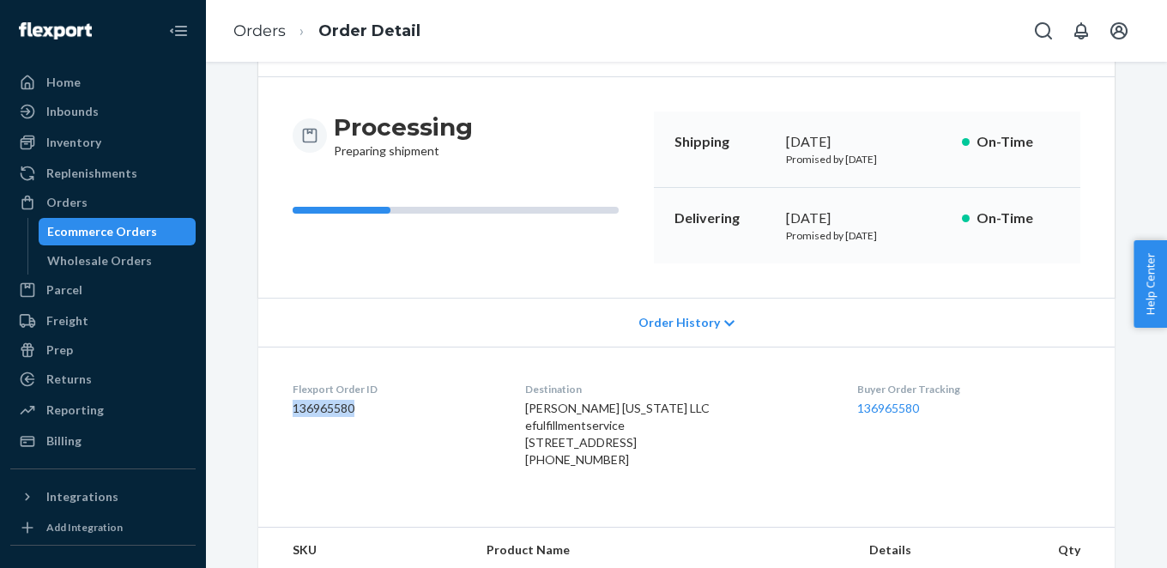
drag, startPoint x: 367, startPoint y: 412, endPoint x: 290, endPoint y: 410, distance: 77.3
click at [290, 410] on dl "Flexport Order ID 136965580 Destination [PERSON_NAME] [US_STATE] LLC efulfillme…" at bounding box center [686, 428] width 857 height 163
copy dd "136965580"
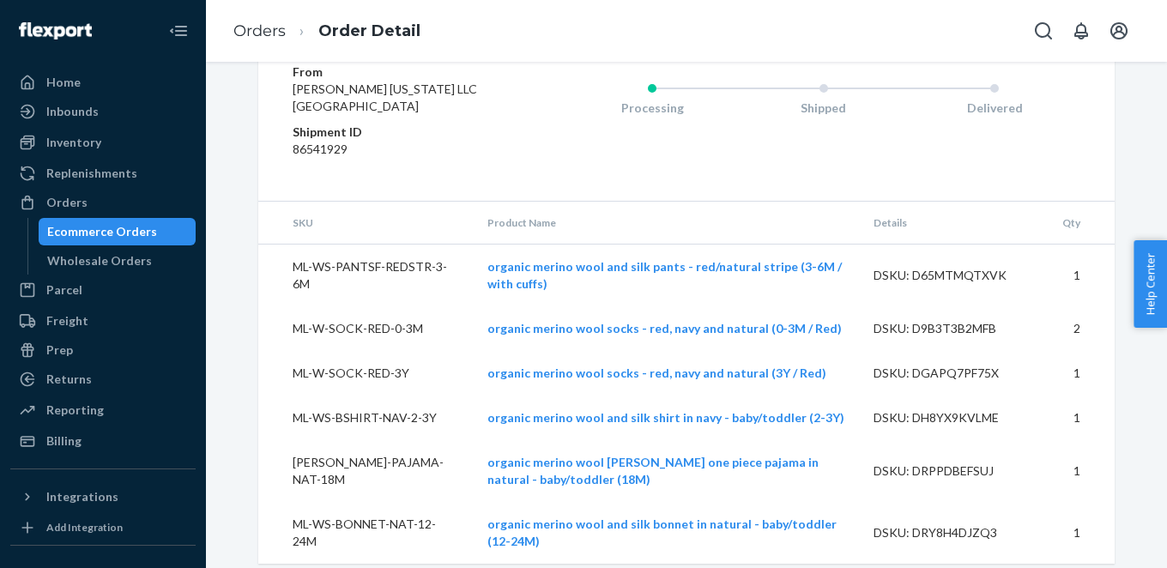
scroll to position [1099, 0]
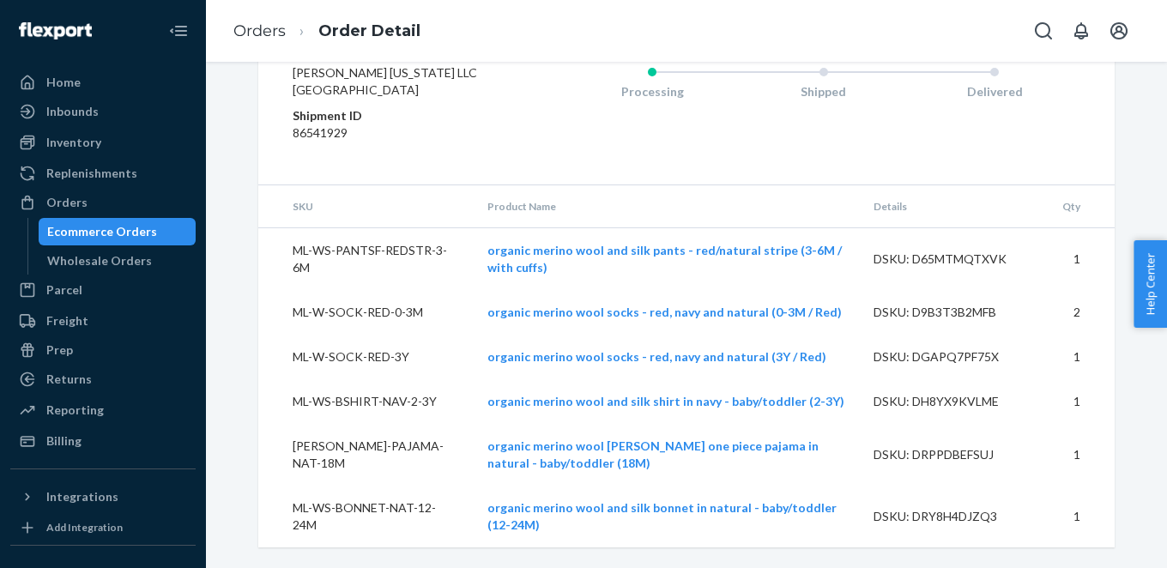
click at [295, 205] on th "SKU" at bounding box center [365, 206] width 215 height 43
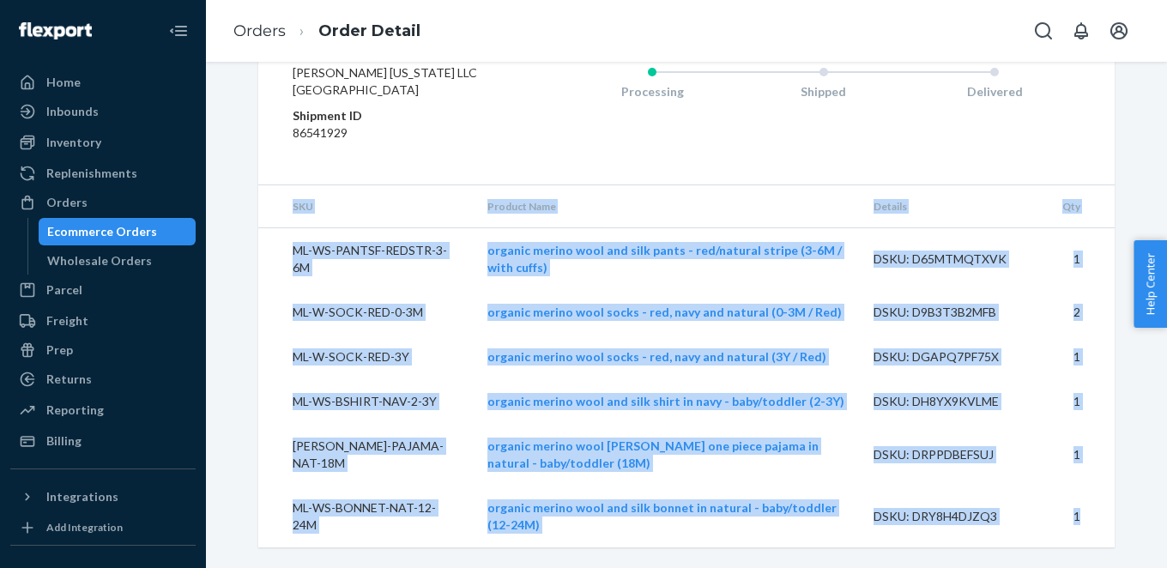
drag, startPoint x: 295, startPoint y: 205, endPoint x: 1087, endPoint y: 527, distance: 854.3
click at [1087, 527] on table "SKU Product Name Details Qty ML-WS-PANTSF-REDSTR-3-6M organic merino wool and s…" at bounding box center [686, 366] width 857 height 362
